Goal: Task Accomplishment & Management: Use online tool/utility

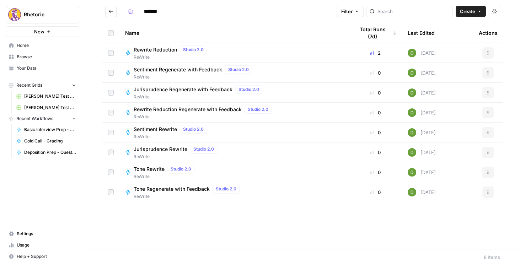
click at [108, 14] on button "Go back" at bounding box center [110, 11] width 11 height 11
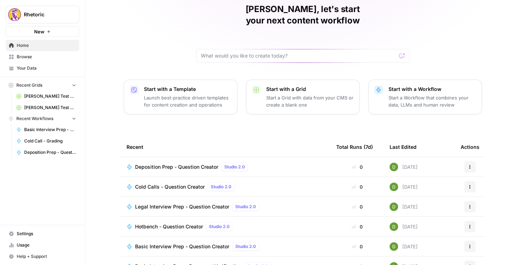
scroll to position [41, 0]
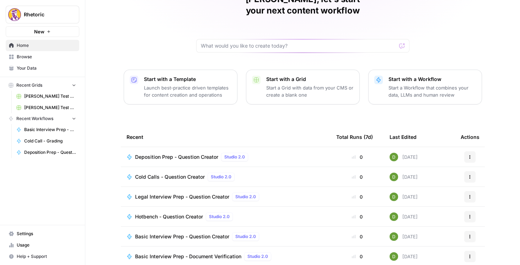
click at [176, 173] on span "Cold Calls - Question Creator" at bounding box center [170, 176] width 70 height 7
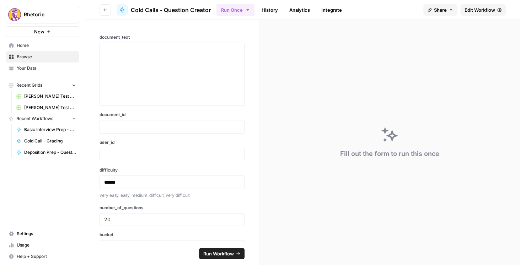
click at [471, 11] on span "Edit Workflow" at bounding box center [480, 9] width 31 height 7
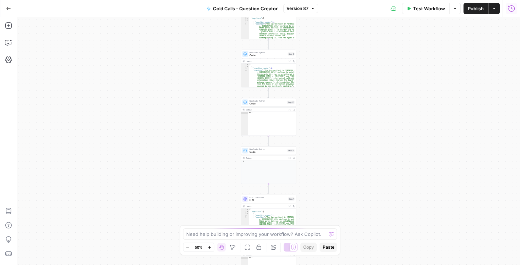
click at [512, 10] on icon "button" at bounding box center [511, 8] width 7 height 7
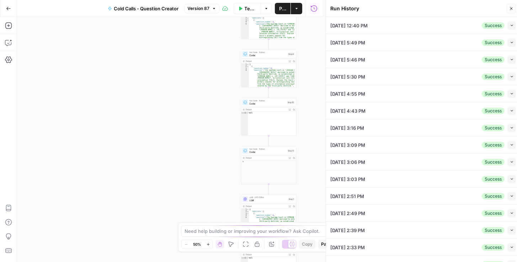
click at [511, 25] on button "Collapse" at bounding box center [511, 25] width 9 height 9
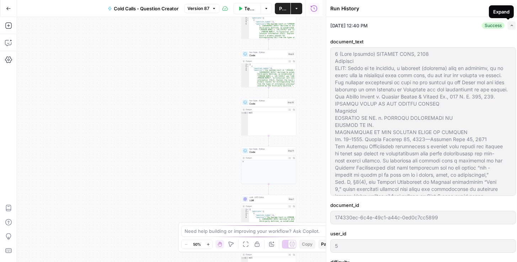
click at [510, 25] on icon "button" at bounding box center [512, 25] width 4 height 4
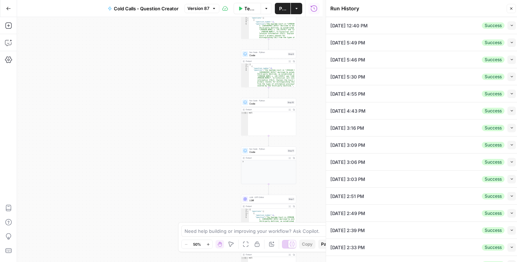
click at [318, 70] on div "Workflow Set Inputs Inputs LLM · GPT-5 Mini LLM Step 7 Output Expand Output Cop…" at bounding box center [169, 139] width 305 height 245
click at [510, 177] on icon "button" at bounding box center [512, 179] width 4 height 4
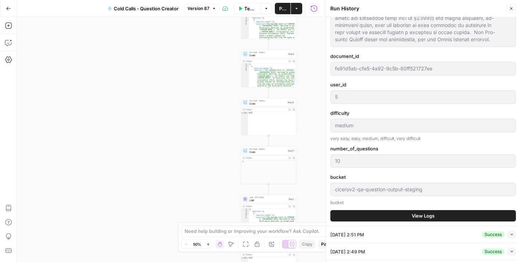
scroll to position [305, 0]
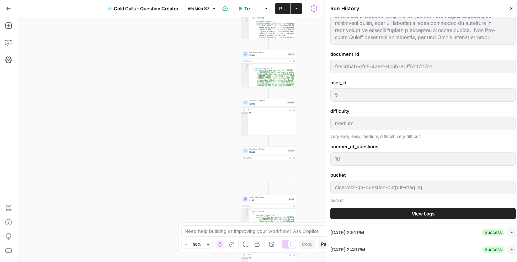
click at [412, 210] on span "View Logs" at bounding box center [423, 213] width 23 height 7
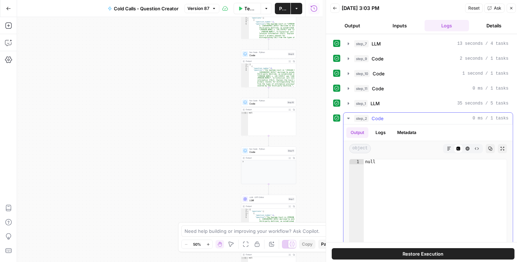
click at [386, 135] on button "Logs" at bounding box center [380, 132] width 19 height 11
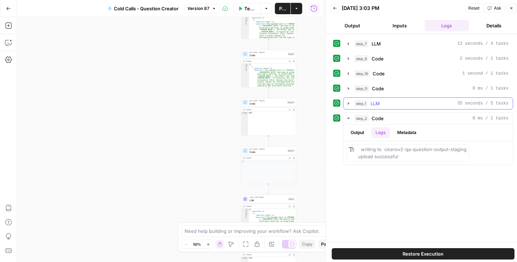
click at [351, 101] on icon "button" at bounding box center [349, 104] width 6 height 6
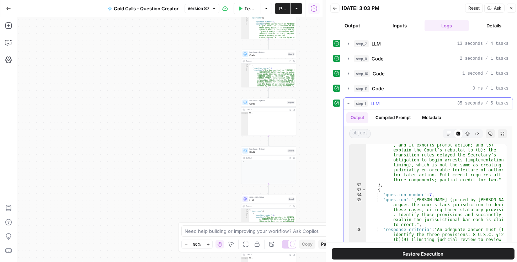
scroll to position [926, 0]
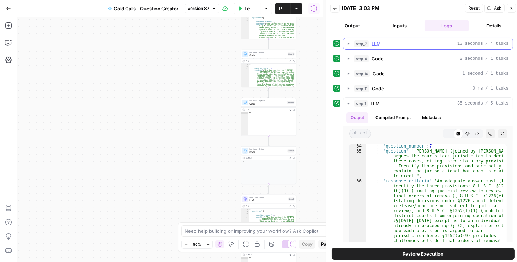
click at [347, 44] on icon "button" at bounding box center [349, 44] width 6 height 6
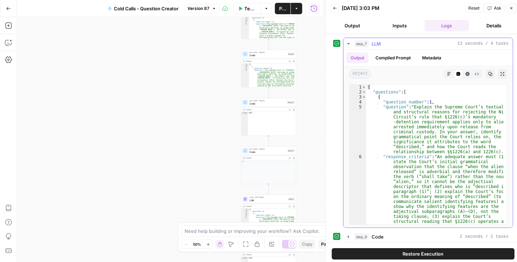
click at [347, 44] on icon "button" at bounding box center [349, 44] width 6 height 6
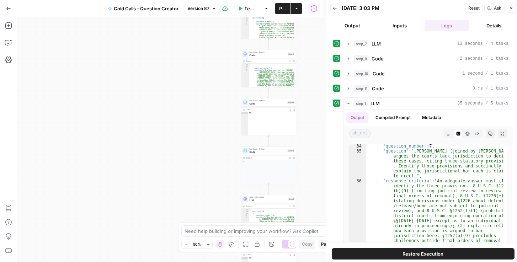
click at [337, 9] on icon "button" at bounding box center [335, 8] width 4 height 4
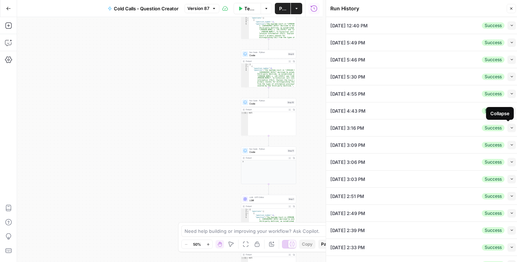
click at [510, 145] on icon "button" at bounding box center [512, 145] width 4 height 4
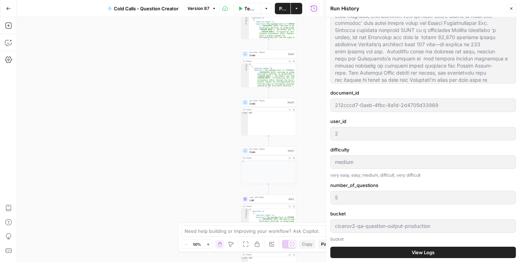
scroll to position [244, 0]
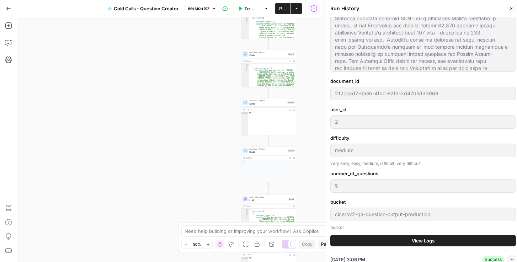
click at [395, 240] on button "View Logs" at bounding box center [423, 240] width 186 height 11
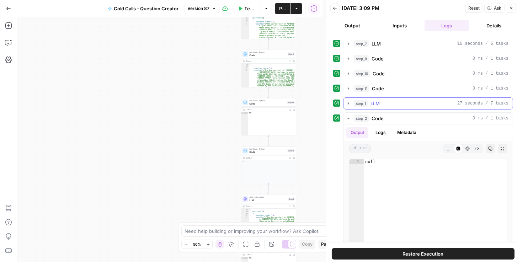
click at [349, 104] on icon "button" at bounding box center [349, 104] width 6 height 6
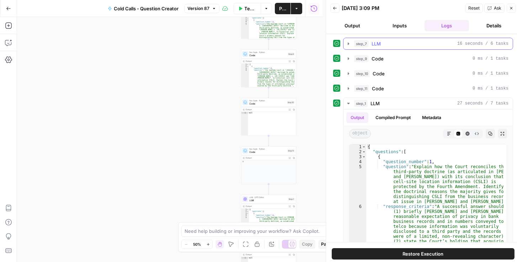
click at [348, 43] on icon "button" at bounding box center [348, 43] width 1 height 2
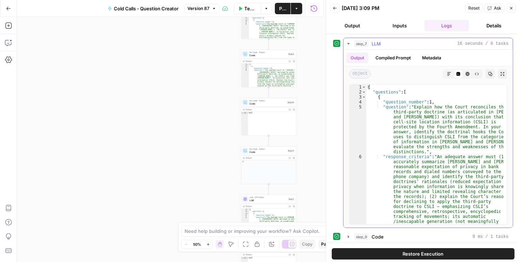
click at [347, 43] on icon "button" at bounding box center [349, 44] width 6 height 6
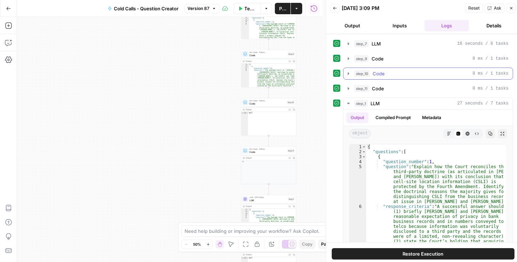
click at [347, 74] on icon "button" at bounding box center [349, 74] width 6 height 6
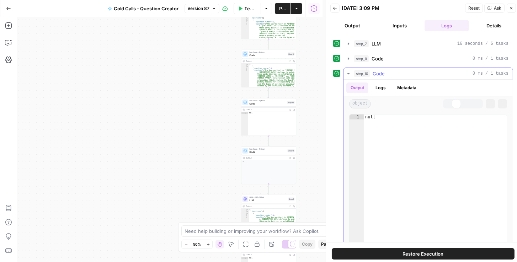
click at [347, 74] on icon "button" at bounding box center [349, 74] width 6 height 6
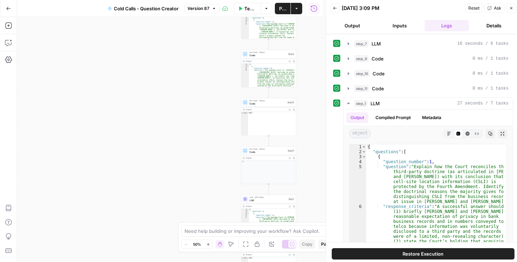
click at [337, 11] on button "Back" at bounding box center [334, 8] width 9 height 9
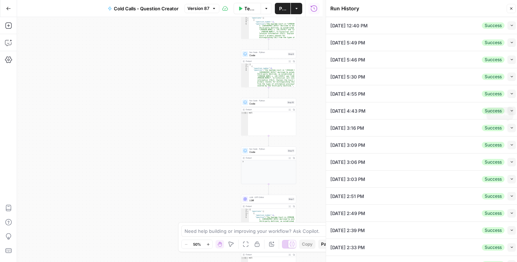
click at [507, 129] on button "Collapse" at bounding box center [511, 128] width 9 height 9
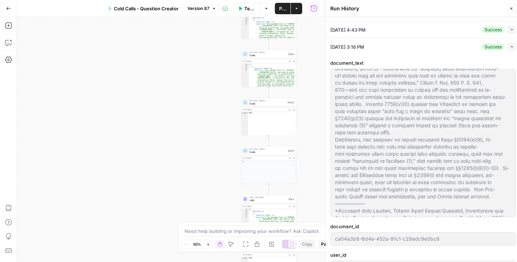
scroll to position [81, 0]
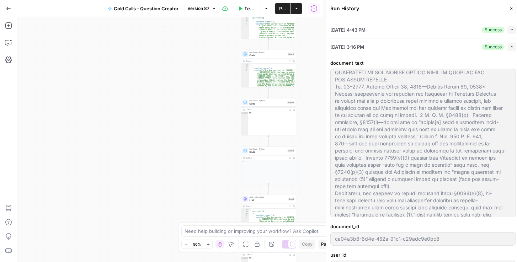
click at [510, 47] on icon "button" at bounding box center [512, 47] width 4 height 4
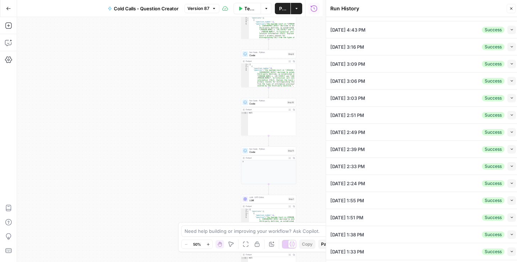
click at [510, 62] on icon "button" at bounding box center [512, 64] width 4 height 4
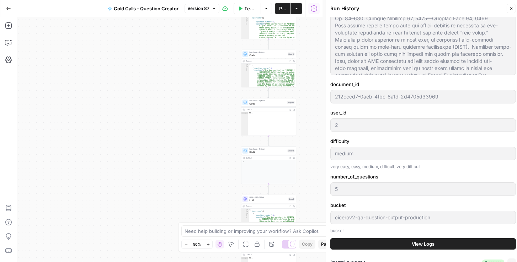
scroll to position [244, 0]
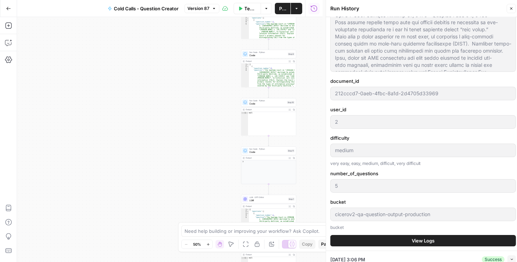
click at [410, 235] on button "View Logs" at bounding box center [423, 240] width 186 height 11
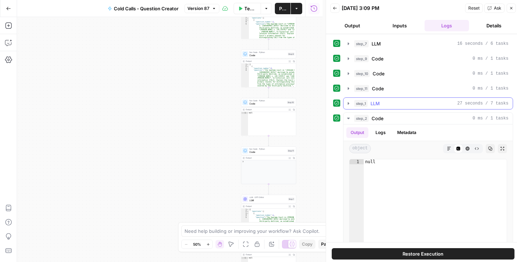
click at [348, 102] on icon "button" at bounding box center [348, 103] width 1 height 2
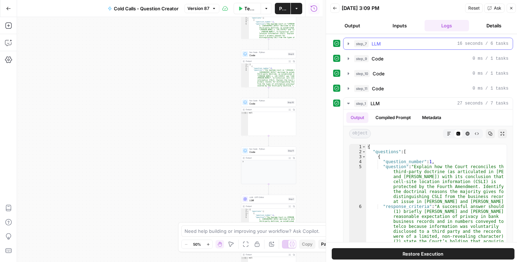
click at [348, 44] on icon "button" at bounding box center [349, 44] width 6 height 6
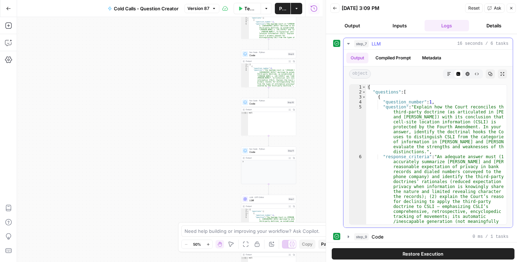
click at [349, 46] on button "step_7 LLM 16 seconds / 6 tasks" at bounding box center [427, 43] width 169 height 11
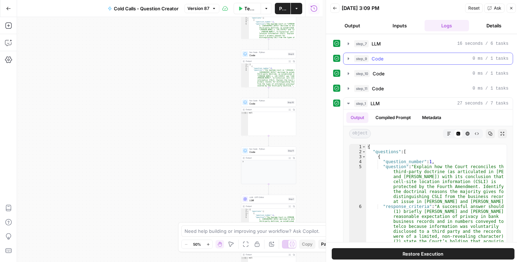
click at [350, 58] on icon "button" at bounding box center [349, 59] width 6 height 6
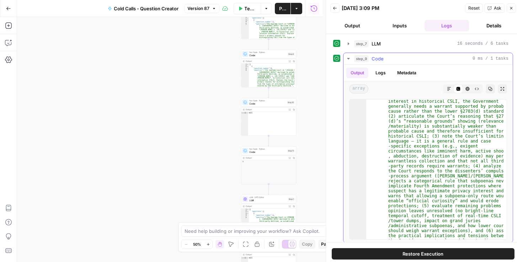
scroll to position [280, 0]
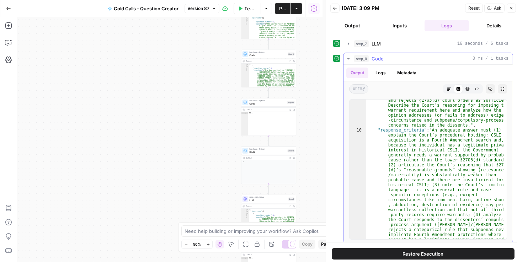
click at [347, 58] on icon "button" at bounding box center [349, 59] width 6 height 6
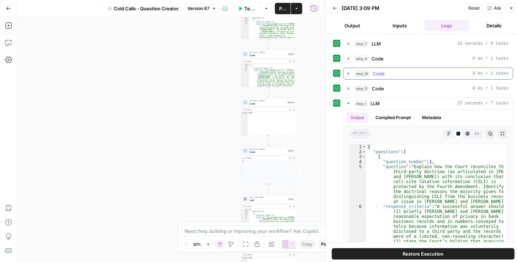
click at [350, 76] on button "step_10 Code 0 ms / 1 tasks" at bounding box center [427, 73] width 169 height 11
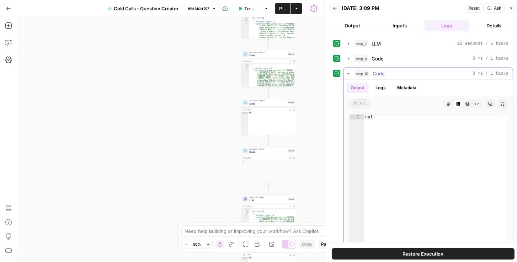
click at [346, 73] on icon "button" at bounding box center [349, 74] width 6 height 6
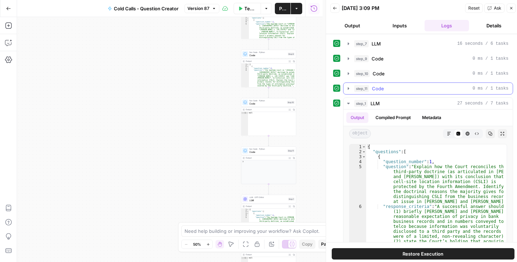
click at [348, 87] on icon "button" at bounding box center [349, 89] width 6 height 6
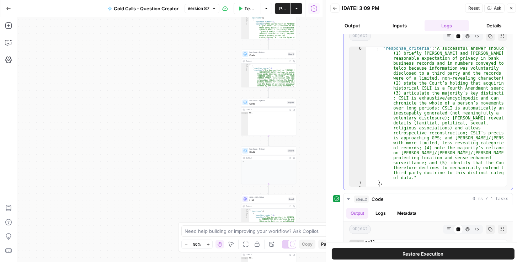
scroll to position [61, 0]
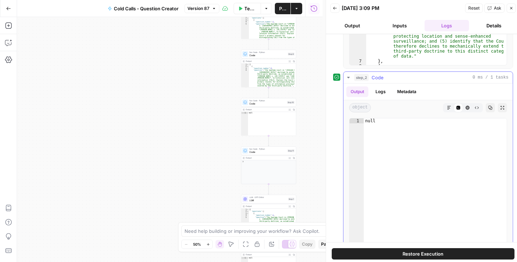
click at [380, 95] on button "Logs" at bounding box center [380, 91] width 19 height 11
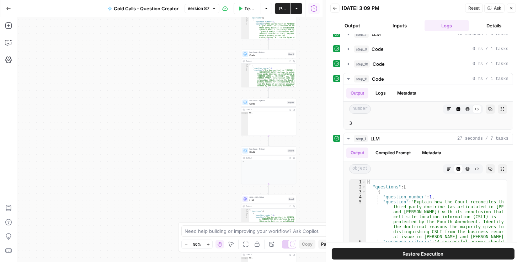
scroll to position [0, 0]
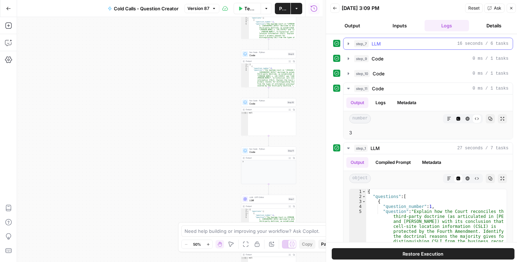
click at [350, 44] on icon "button" at bounding box center [349, 44] width 6 height 6
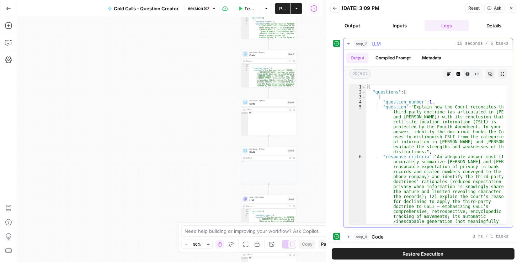
click at [349, 44] on icon "button" at bounding box center [349, 44] width 6 height 6
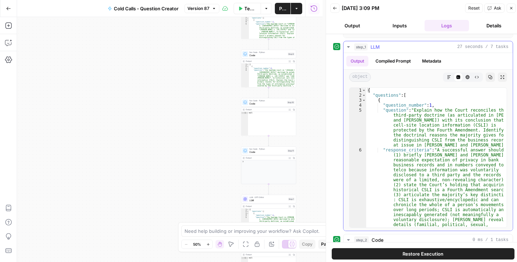
type textarea "**********"
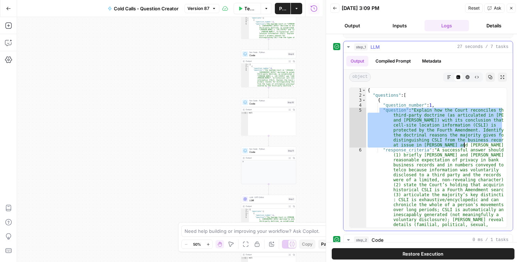
drag, startPoint x: 379, startPoint y: 107, endPoint x: 468, endPoint y: 142, distance: 96.0
click at [468, 142] on div "{ "questions" : [ { "question_number" : 1 , "question" : "Explain how the Court…" at bounding box center [434, 227] width 137 height 279
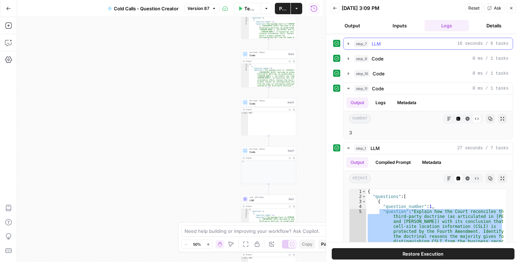
click at [348, 43] on icon "button" at bounding box center [348, 43] width 1 height 2
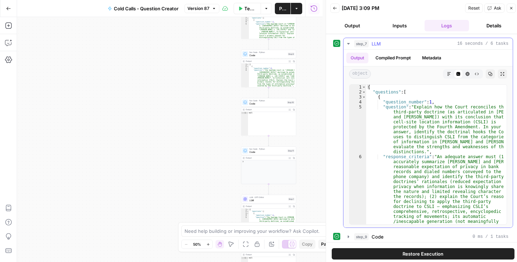
type textarea "**********"
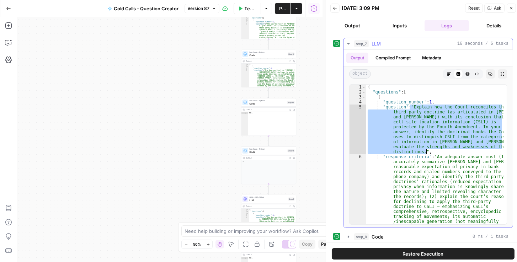
drag, startPoint x: 410, startPoint y: 107, endPoint x: 446, endPoint y: 151, distance: 57.4
click at [446, 151] on div "{ "questions" : [ { "question_number" : 1 , "question" : "Explain how the Court…" at bounding box center [434, 252] width 137 height 334
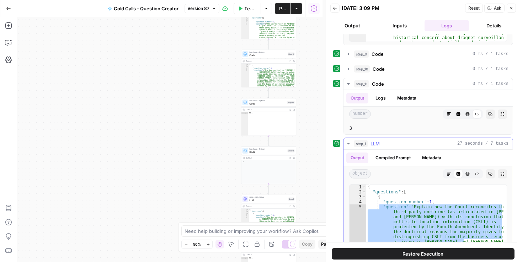
scroll to position [24, 0]
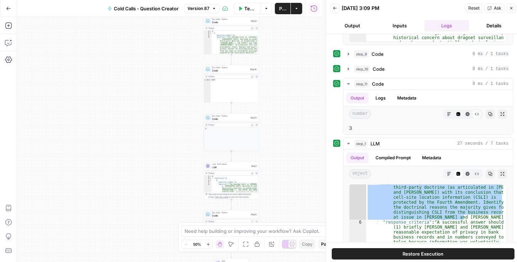
drag, startPoint x: 310, startPoint y: 89, endPoint x: 239, endPoint y: 36, distance: 88.4
click at [239, 33] on div "Workflow Set Inputs Inputs LLM · GPT-5 Mini LLM Step 7 Output Expand Output Cop…" at bounding box center [169, 139] width 305 height 245
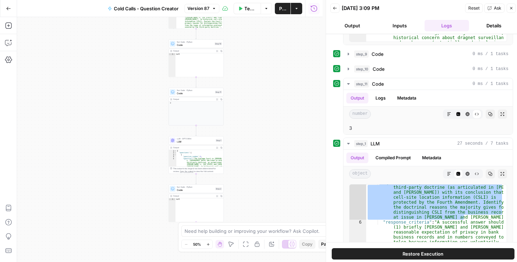
drag, startPoint x: 268, startPoint y: 145, endPoint x: 232, endPoint y: 123, distance: 42.3
click at [254, 123] on div "Workflow Set Inputs Inputs LLM · GPT-5 Mini LLM Step 7 Output Expand Output Cop…" at bounding box center [169, 139] width 305 height 245
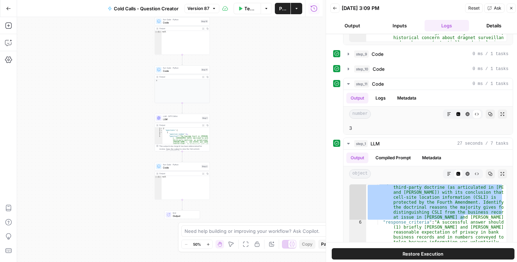
click at [165, 119] on span "LLM" at bounding box center [181, 120] width 37 height 4
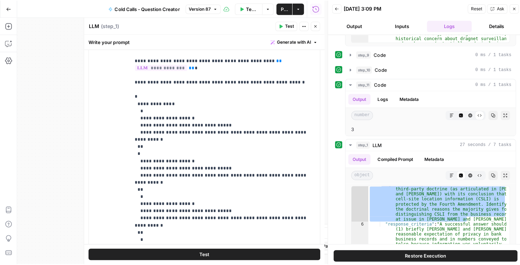
scroll to position [122, 0]
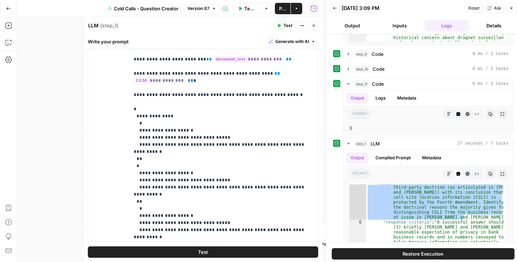
click at [312, 27] on button "Close" at bounding box center [313, 25] width 9 height 9
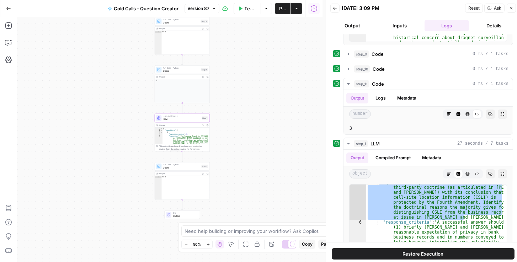
click at [514, 9] on button "Close" at bounding box center [511, 8] width 9 height 9
